Goal: Find specific page/section: Find specific page/section

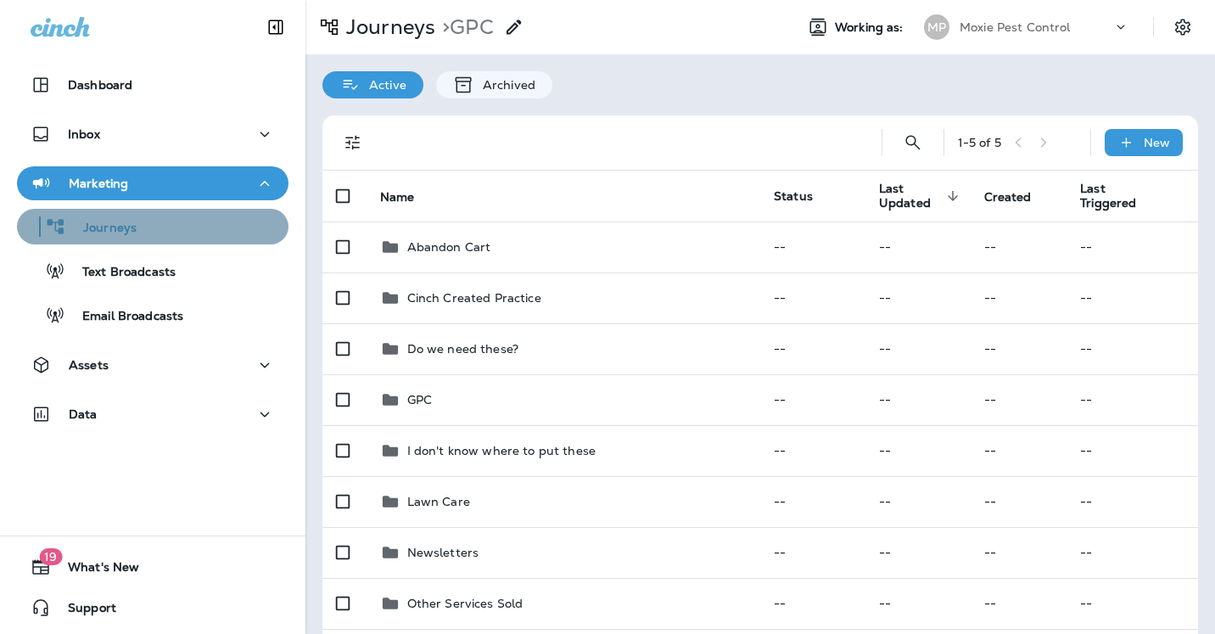
click at [105, 236] on p "Journeys" at bounding box center [101, 229] width 70 height 16
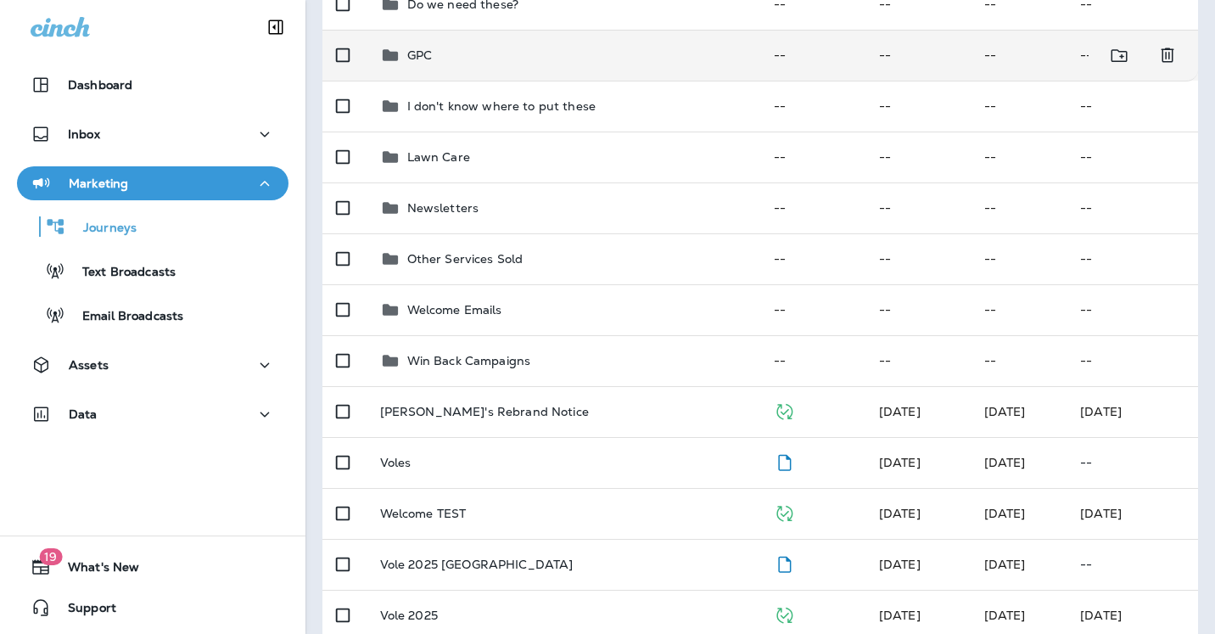
scroll to position [368, 0]
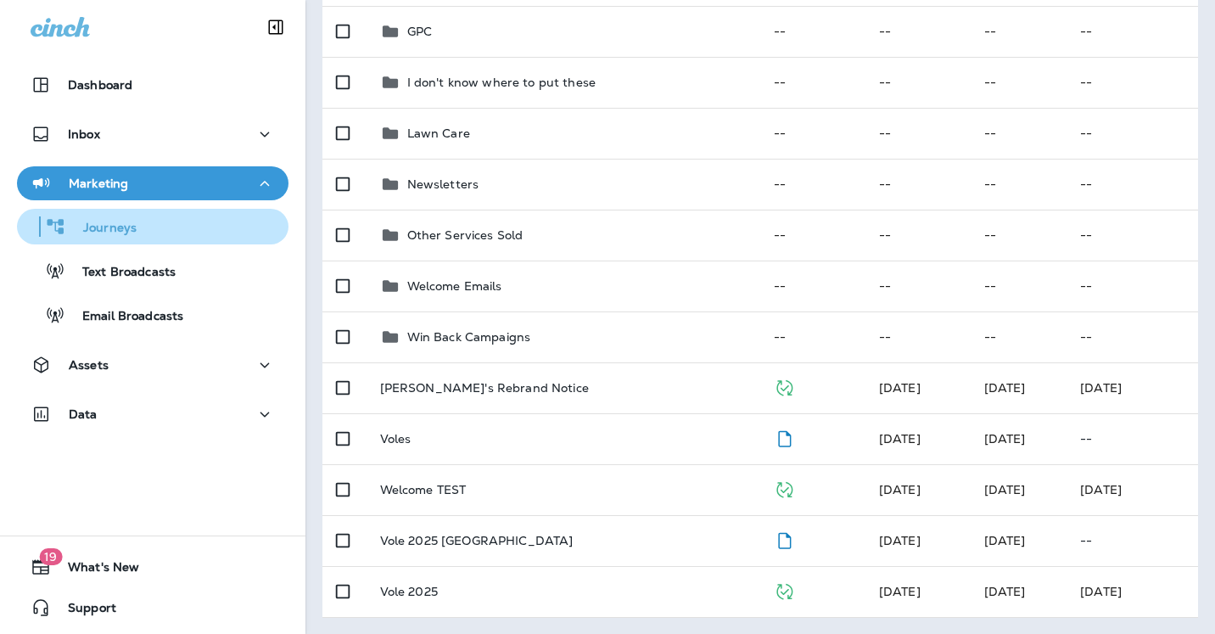
click at [131, 221] on p "Journeys" at bounding box center [101, 229] width 70 height 16
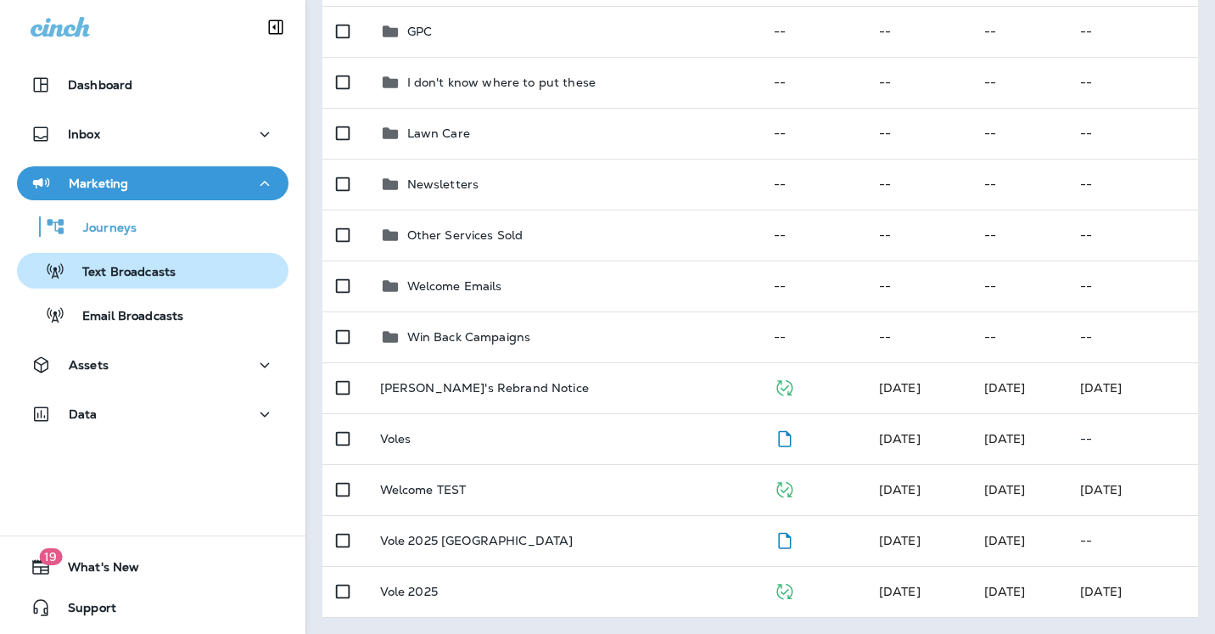
click at [126, 276] on p "Text Broadcasts" at bounding box center [120, 273] width 110 height 16
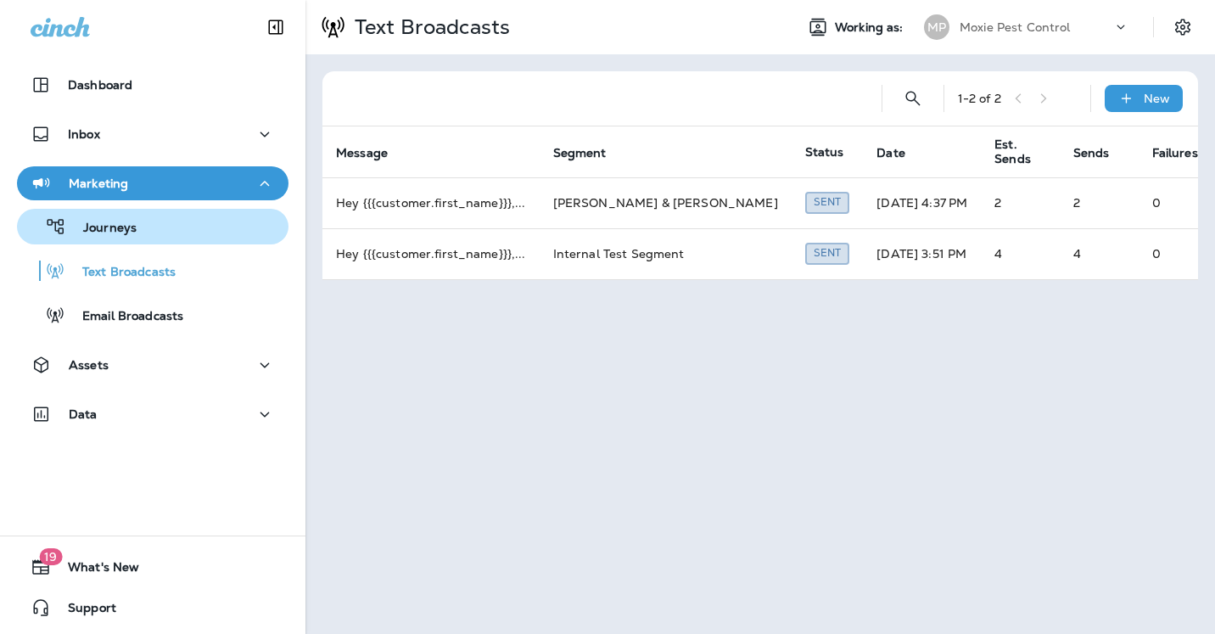
click at [119, 224] on p "Journeys" at bounding box center [101, 229] width 70 height 16
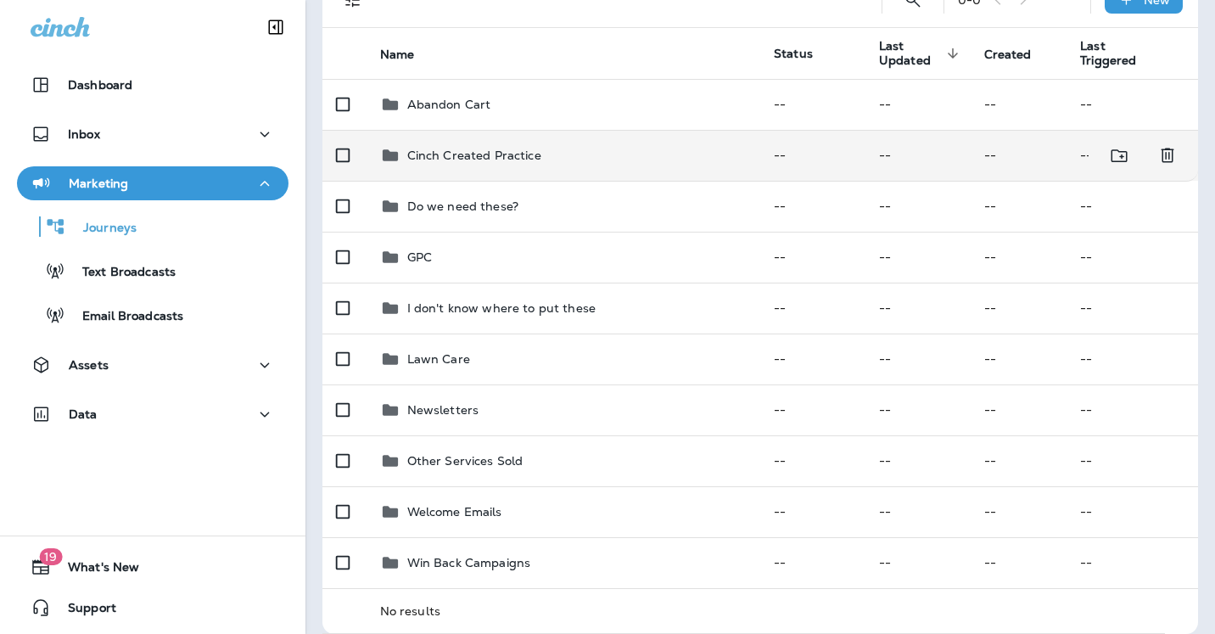
scroll to position [159, 0]
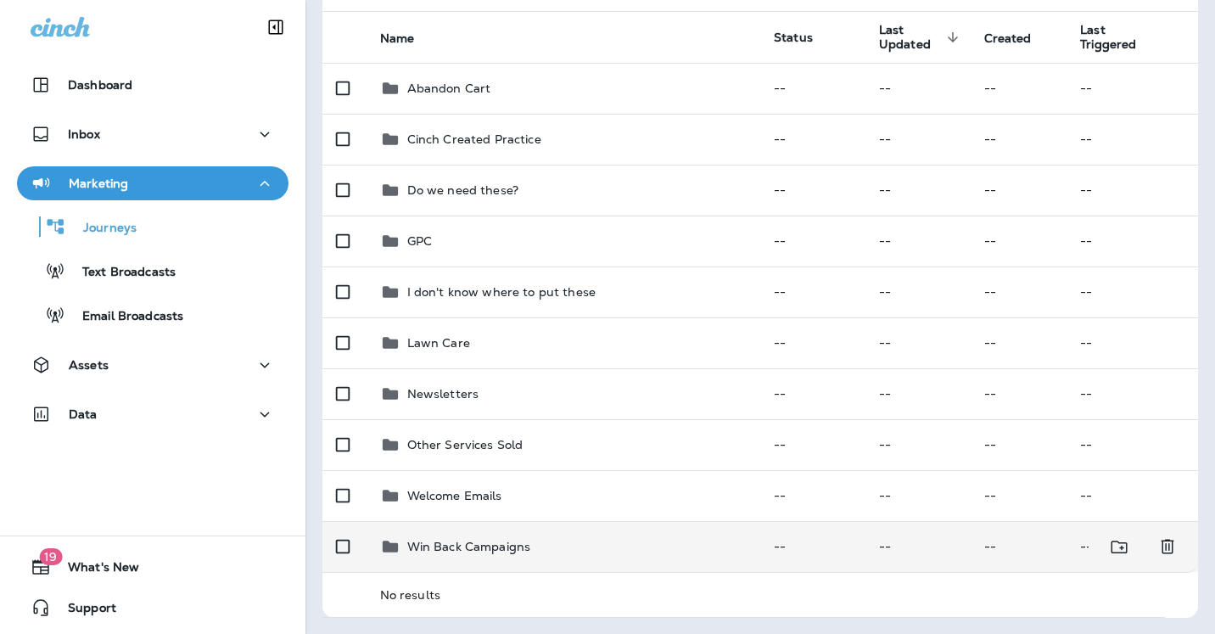
click at [458, 534] on td "Win Back Campaigns" at bounding box center [563, 546] width 394 height 51
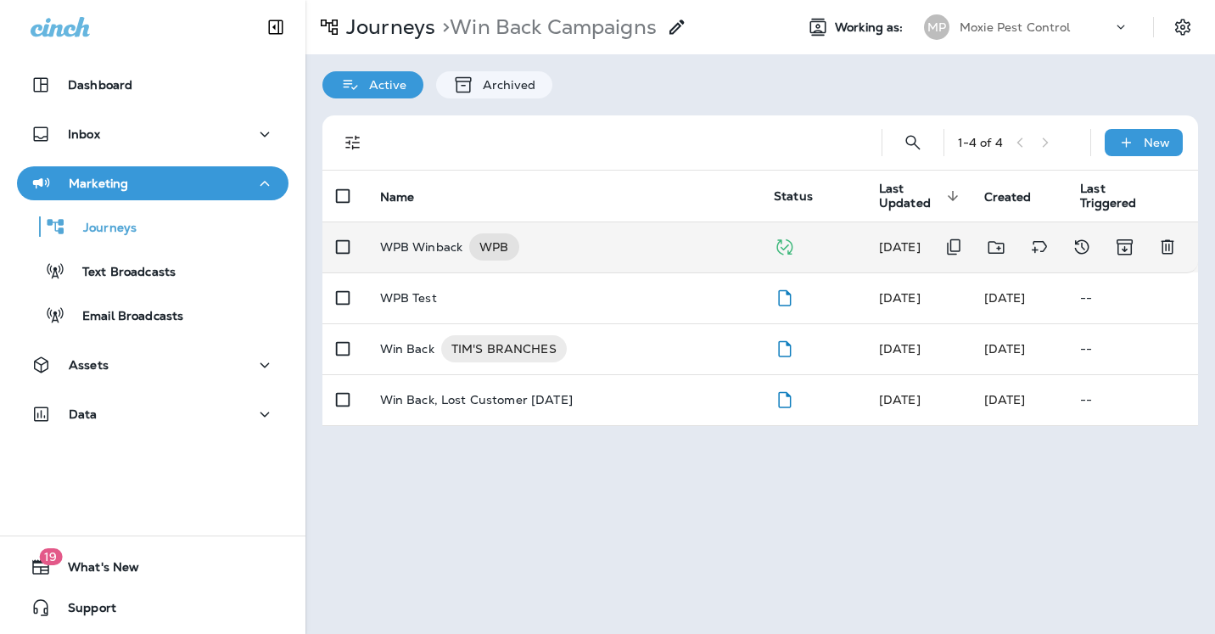
click at [431, 246] on p "WPB Winback" at bounding box center [421, 246] width 83 height 27
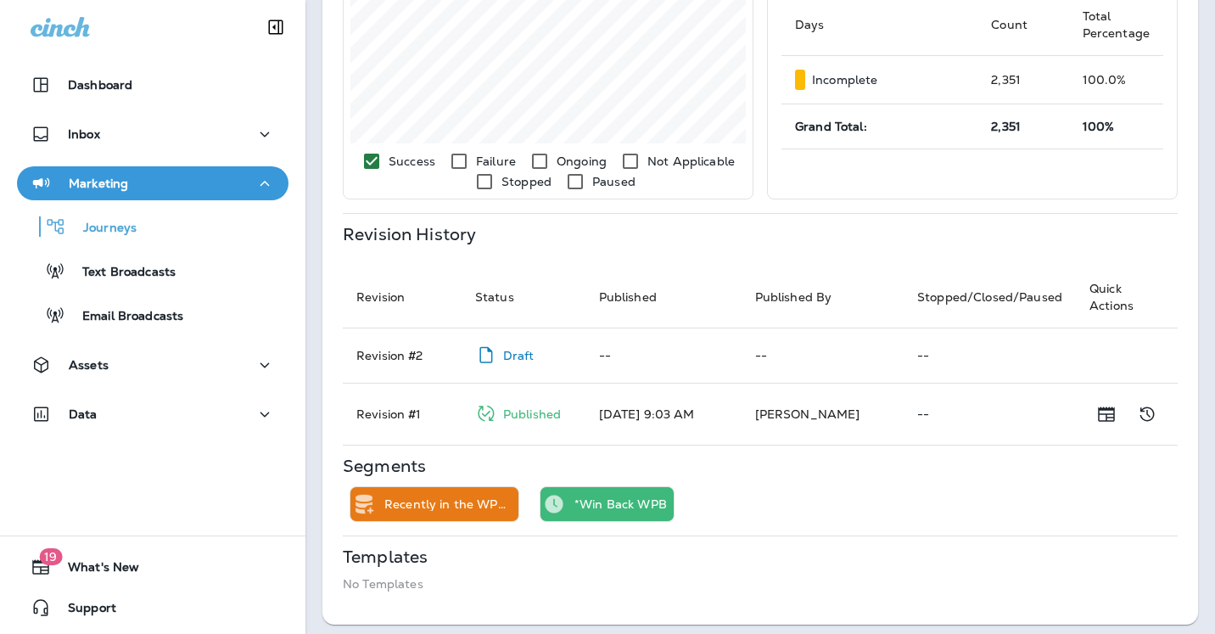
scroll to position [583, 0]
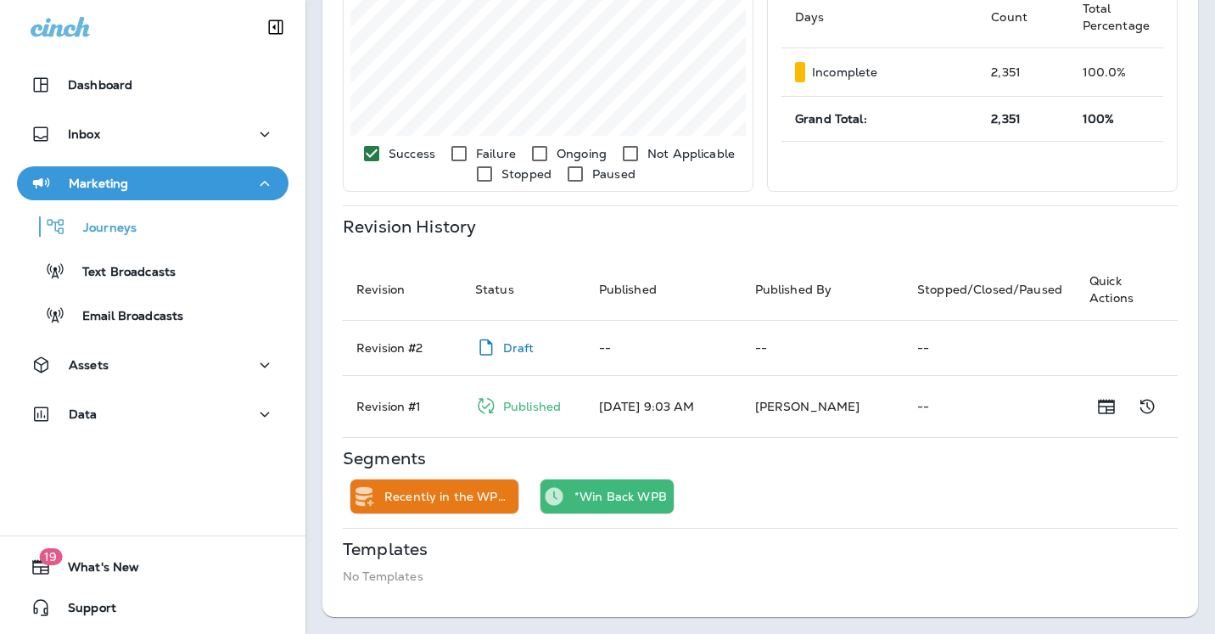
click at [518, 348] on p "Draft" at bounding box center [518, 348] width 31 height 14
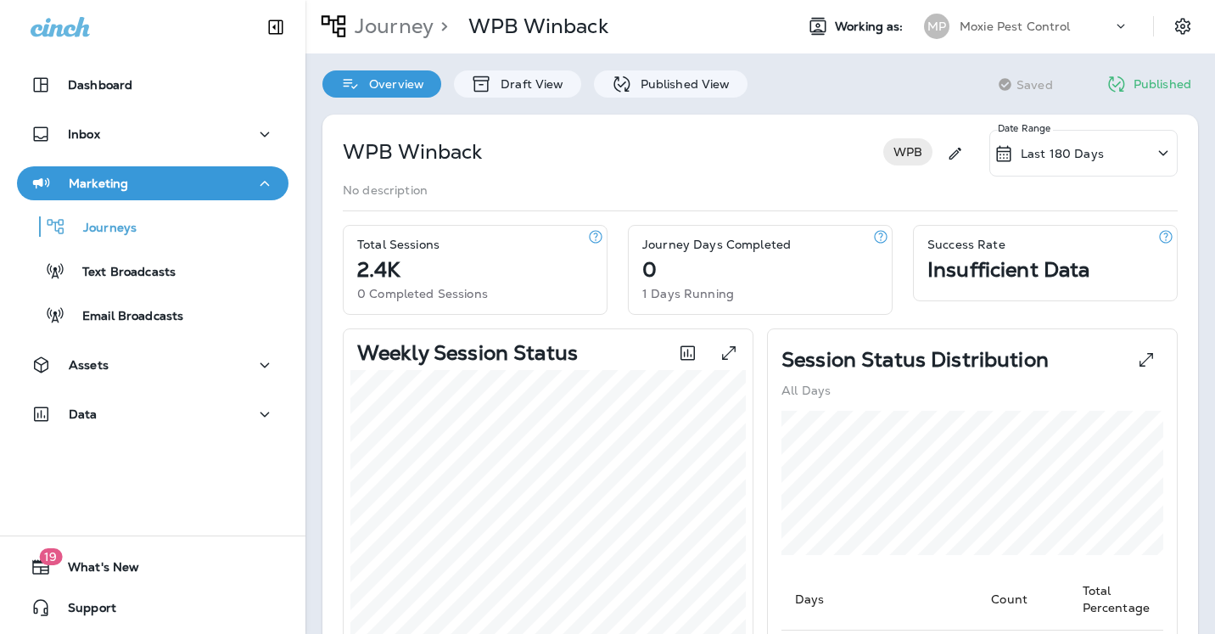
scroll to position [0, 0]
click at [655, 90] on p "Published View" at bounding box center [681, 85] width 98 height 14
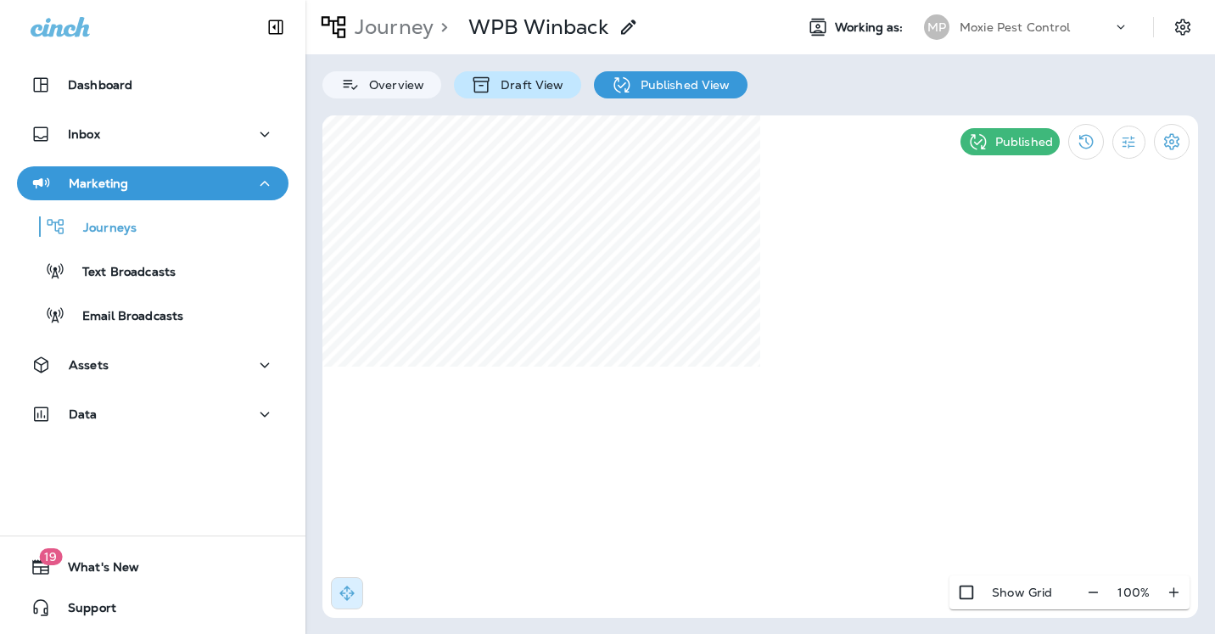
click at [515, 86] on p "Draft View" at bounding box center [527, 85] width 71 height 14
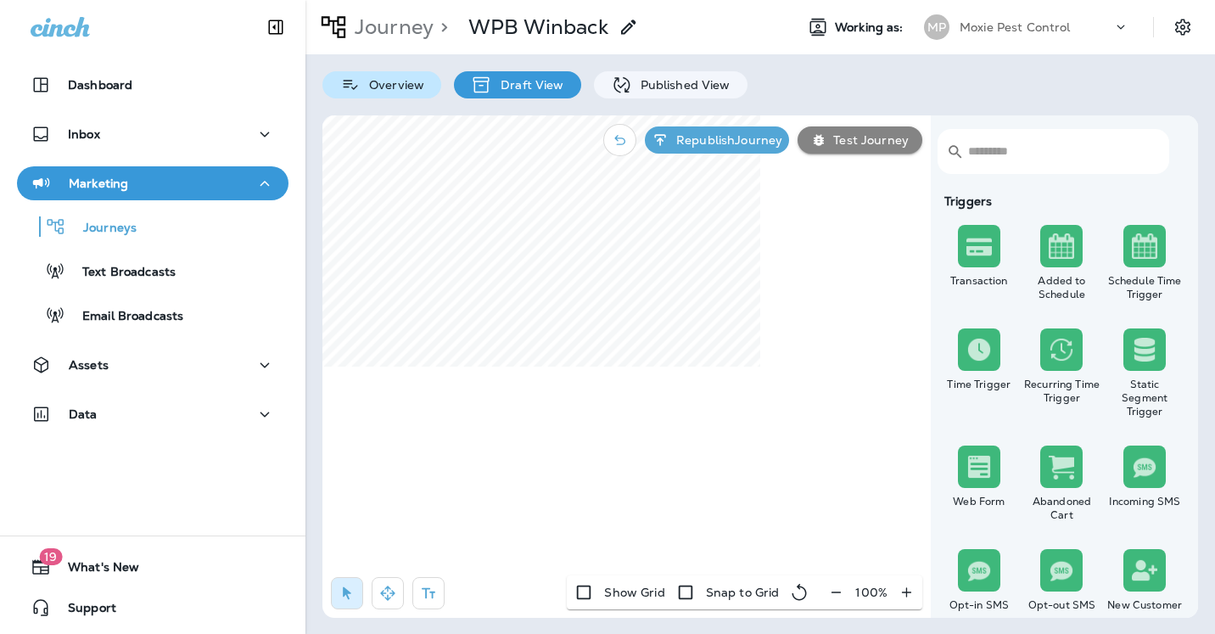
click at [396, 89] on p "Overview" at bounding box center [393, 85] width 64 height 14
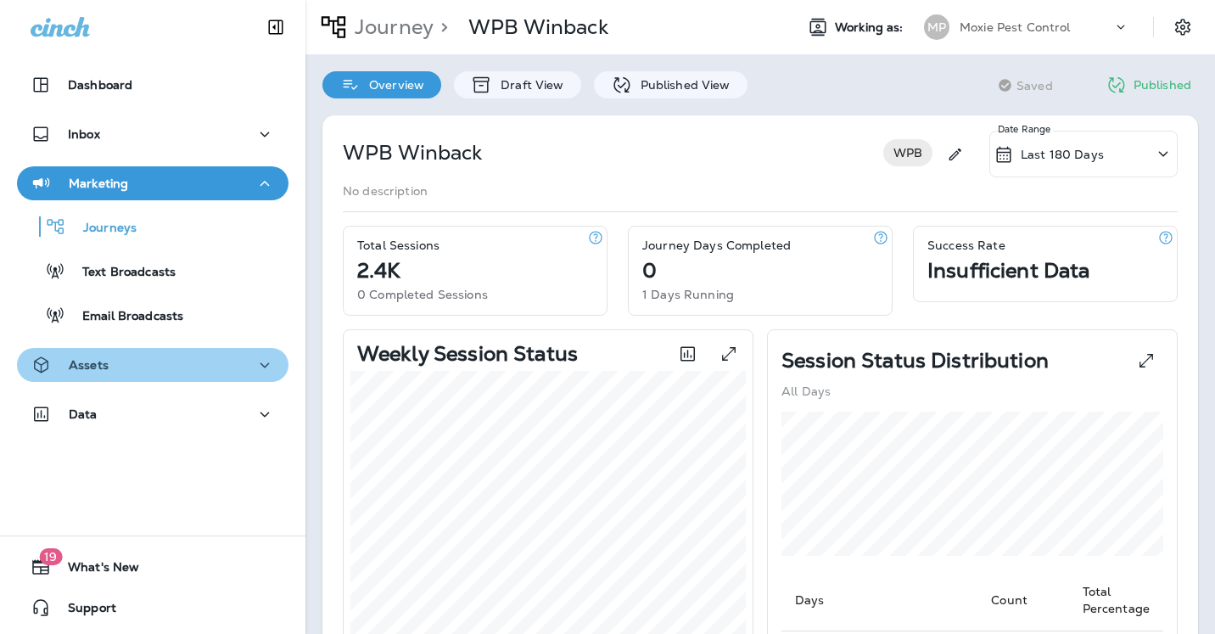
click at [107, 364] on p "Assets" at bounding box center [89, 365] width 40 height 14
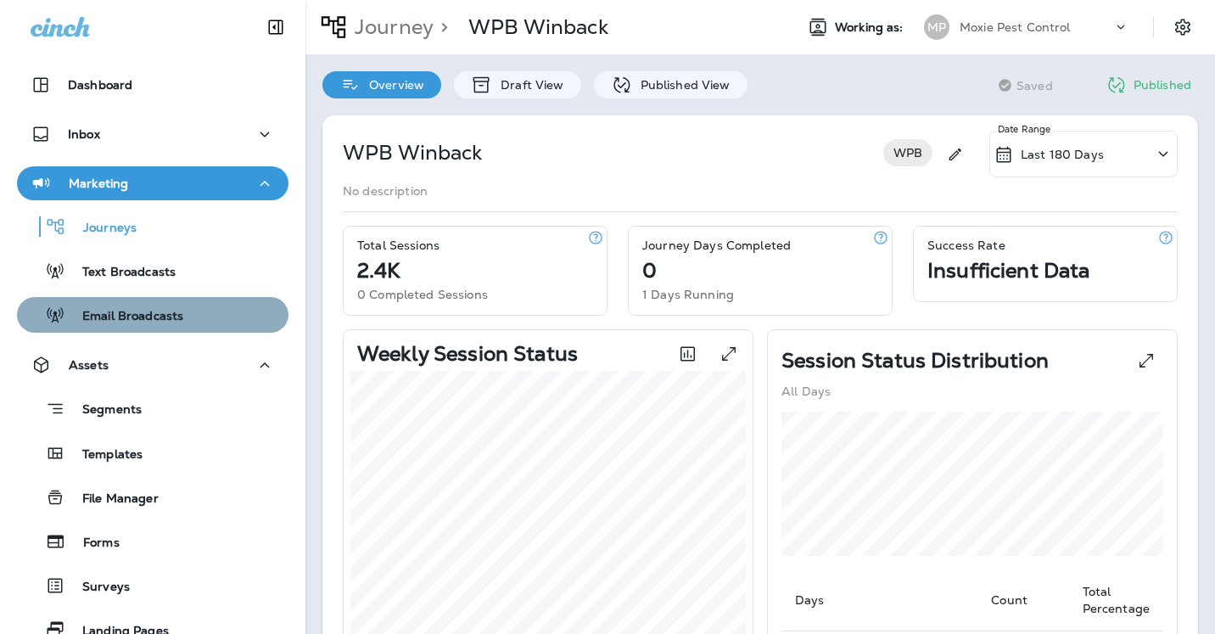
click at [141, 315] on p "Email Broadcasts" at bounding box center [124, 317] width 118 height 16
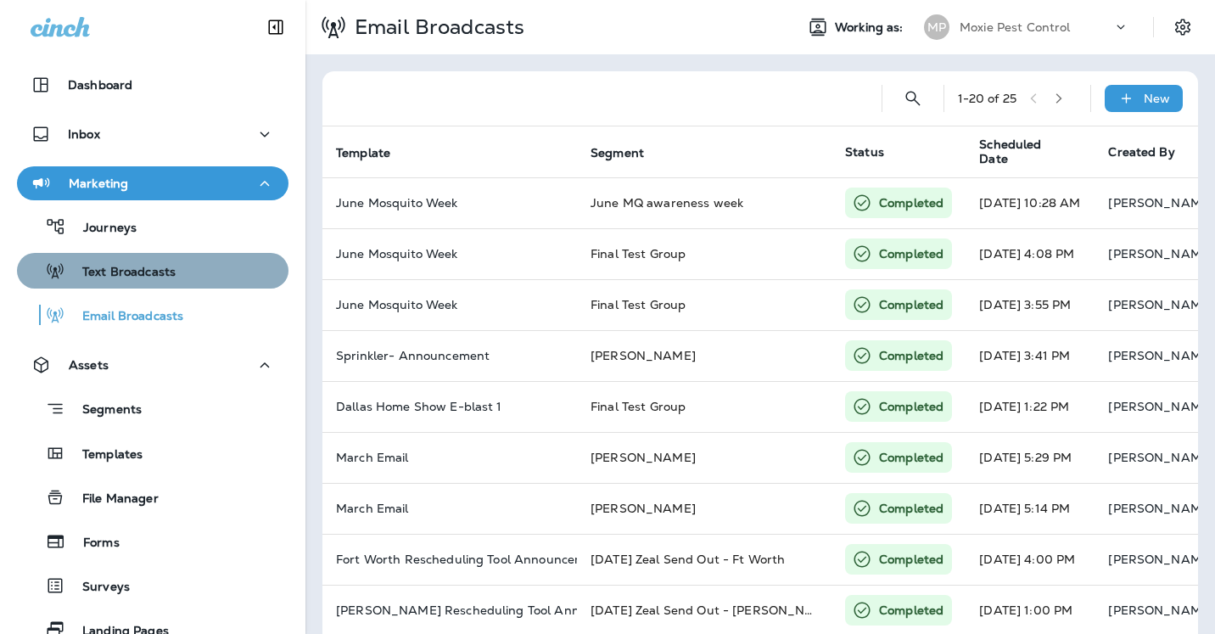
click at [132, 274] on p "Text Broadcasts" at bounding box center [120, 273] width 110 height 16
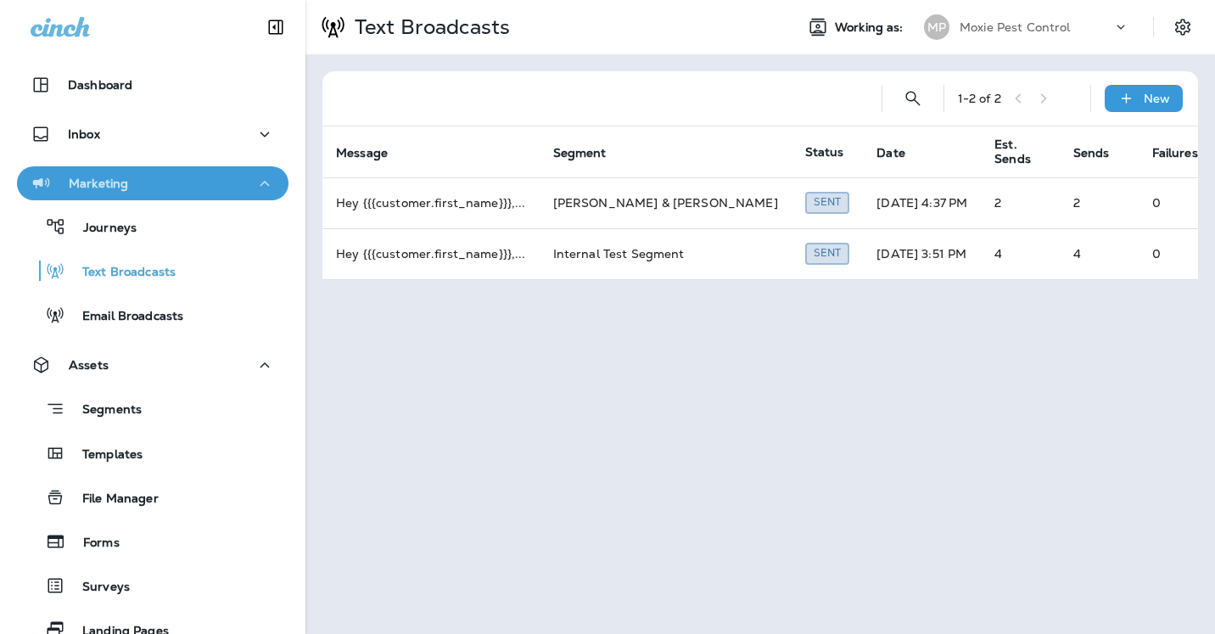
click at [116, 186] on p "Marketing" at bounding box center [98, 183] width 59 height 14
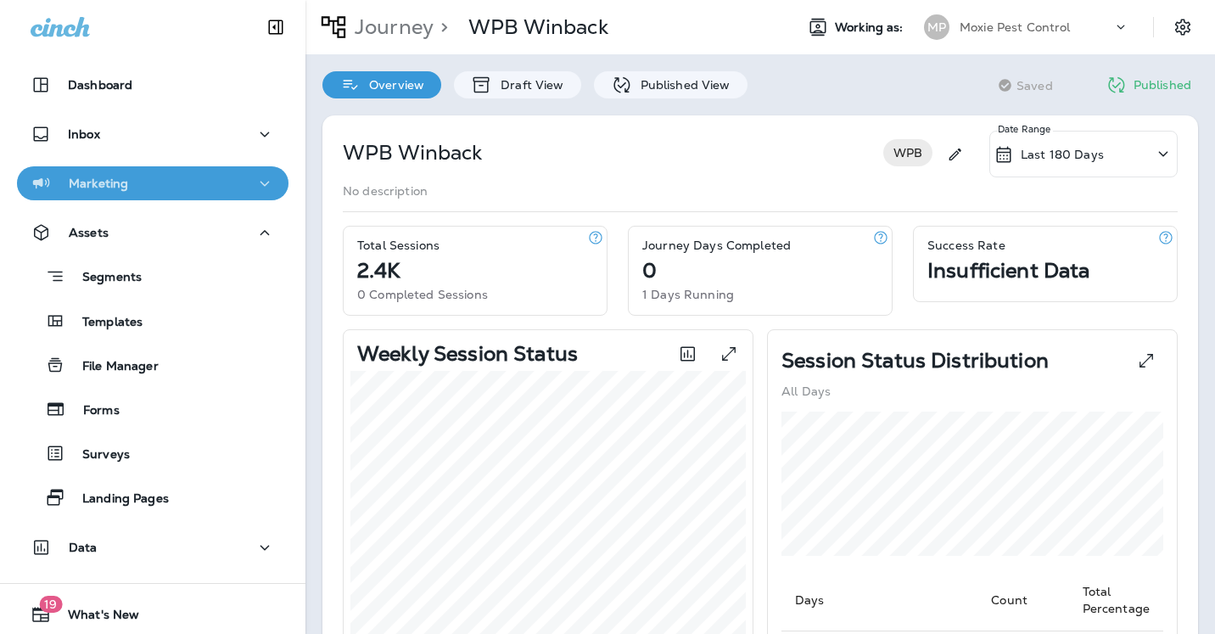
click at [266, 179] on icon "button" at bounding box center [264, 183] width 20 height 21
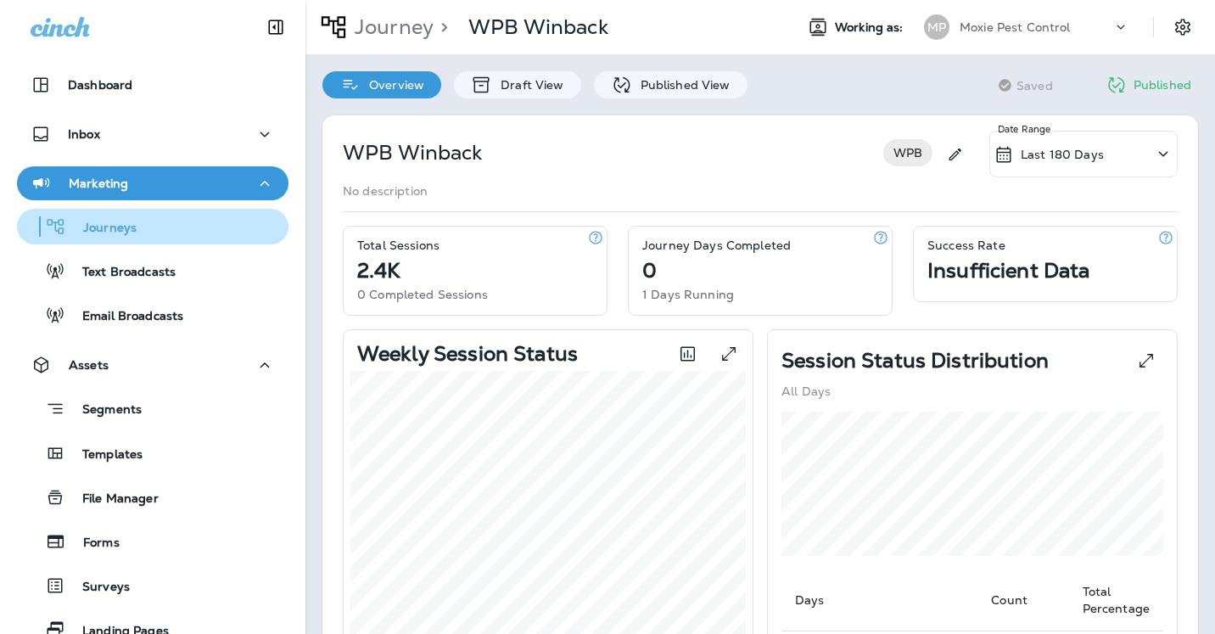
click at [113, 224] on p "Journeys" at bounding box center [101, 229] width 70 height 16
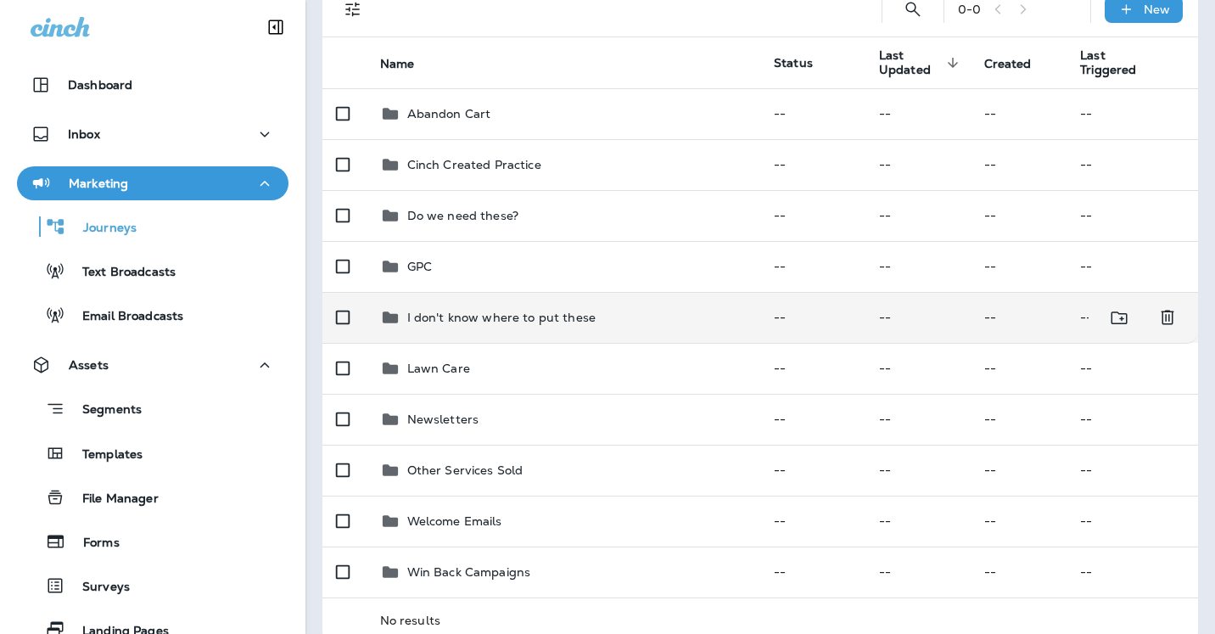
scroll to position [159, 0]
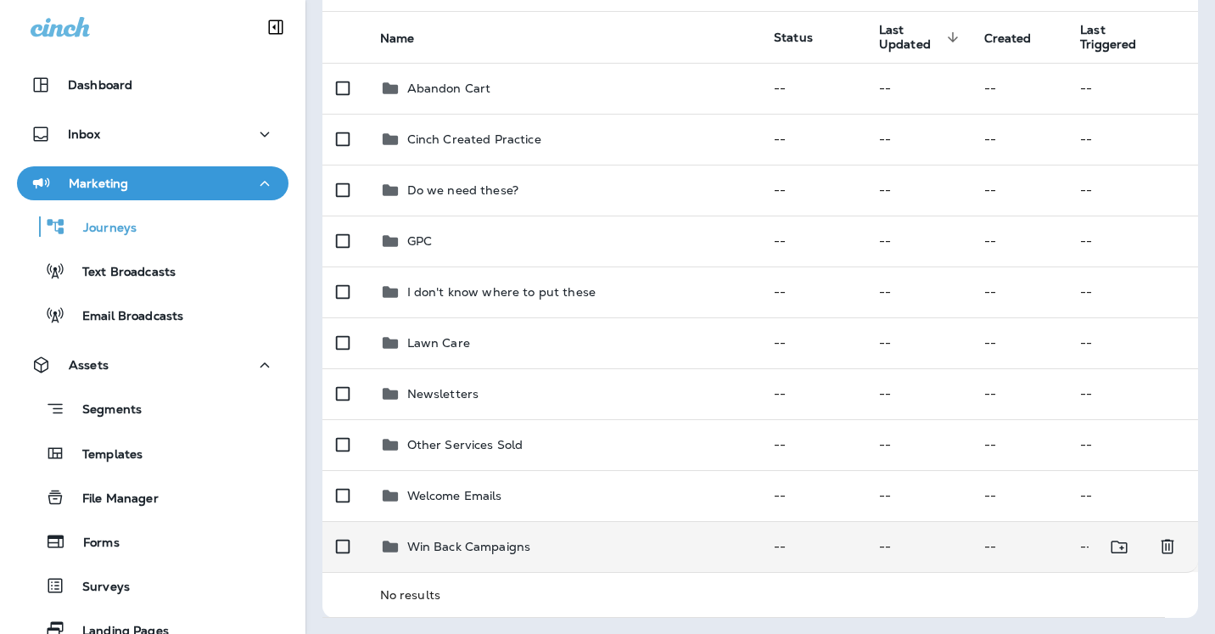
click at [460, 540] on p "Win Back Campaigns" at bounding box center [469, 547] width 124 height 14
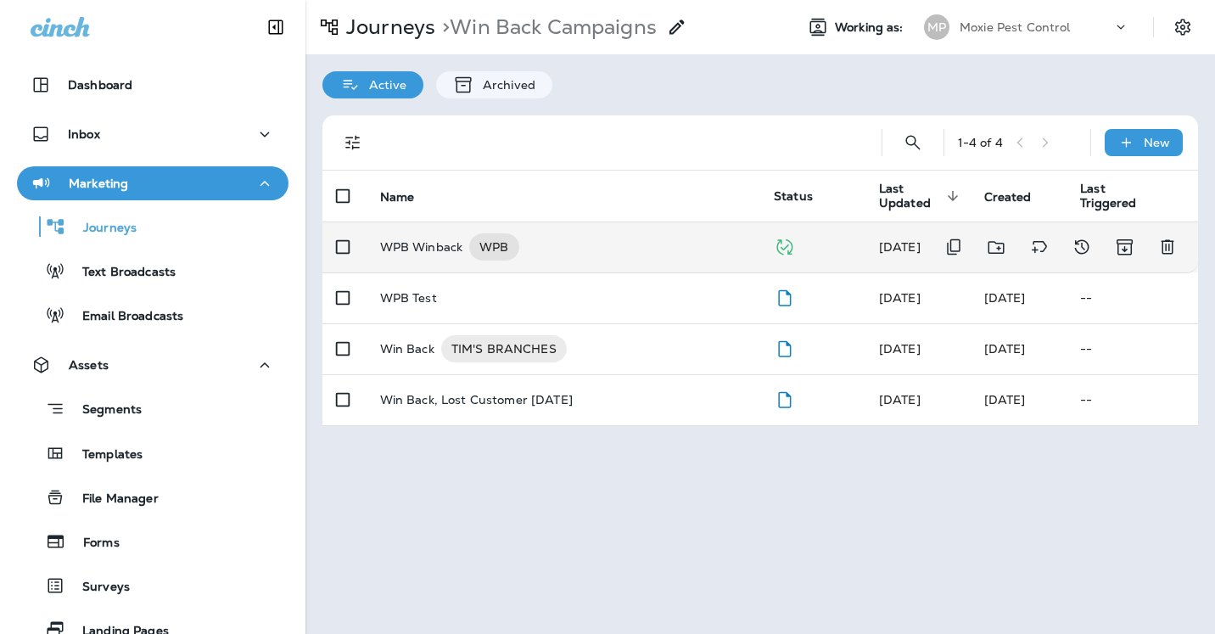
click at [440, 252] on p "WPB Winback" at bounding box center [421, 246] width 83 height 27
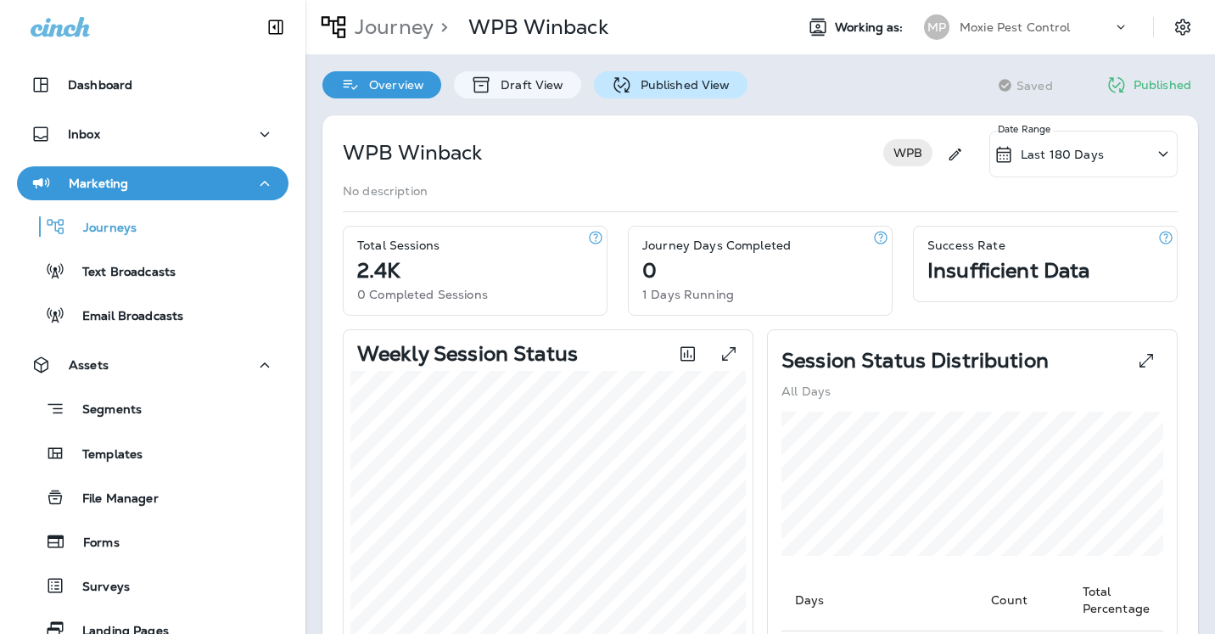
click at [679, 80] on p "Published View" at bounding box center [681, 85] width 98 height 14
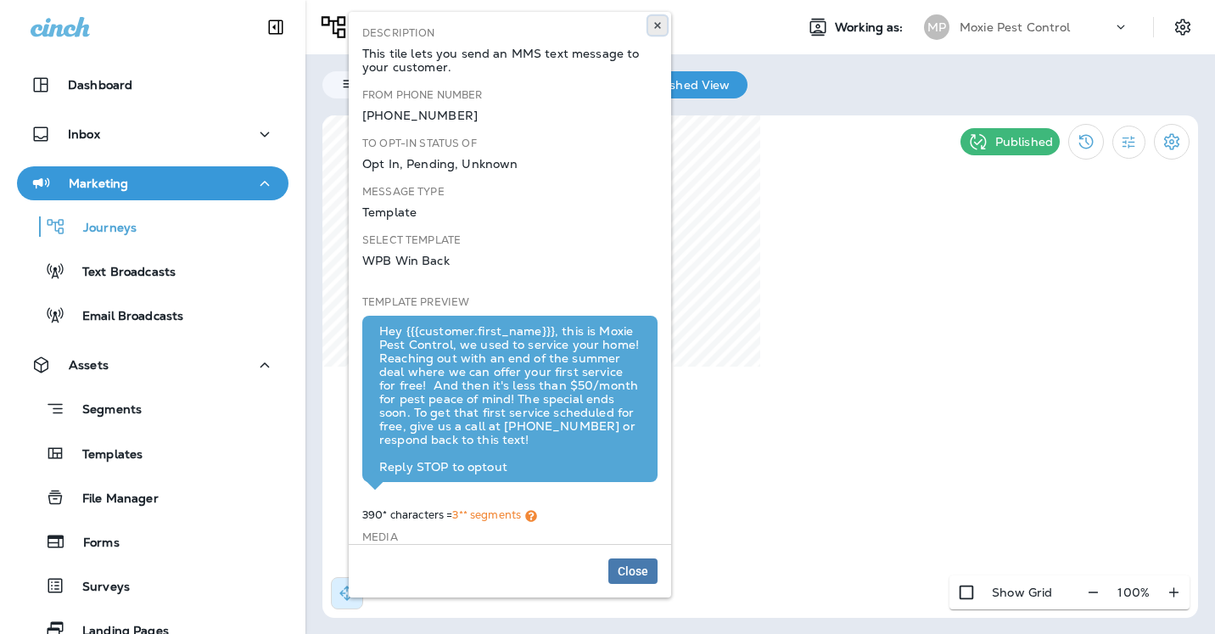
click at [659, 24] on use at bounding box center [657, 25] width 6 height 7
click at [656, 24] on use at bounding box center [657, 25] width 6 height 7
